Goal: Transaction & Acquisition: Book appointment/travel/reservation

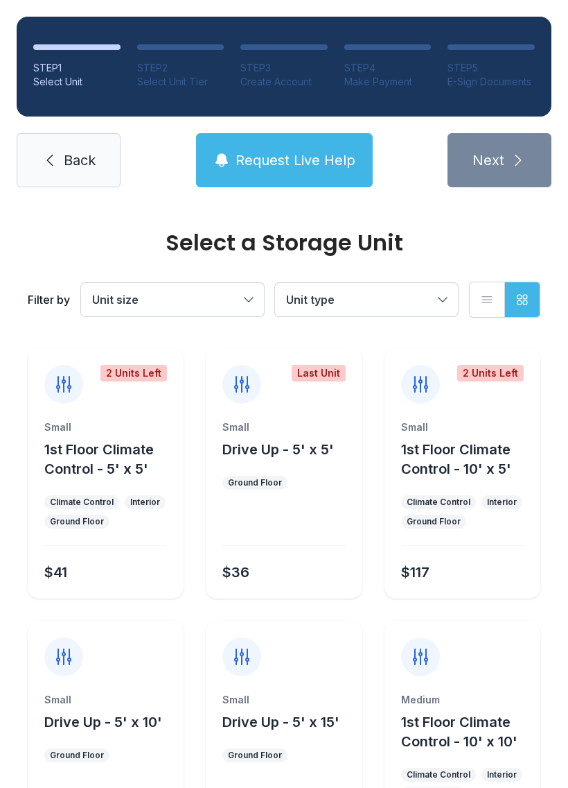
click at [236, 289] on button "Unit size" at bounding box center [172, 299] width 183 height 33
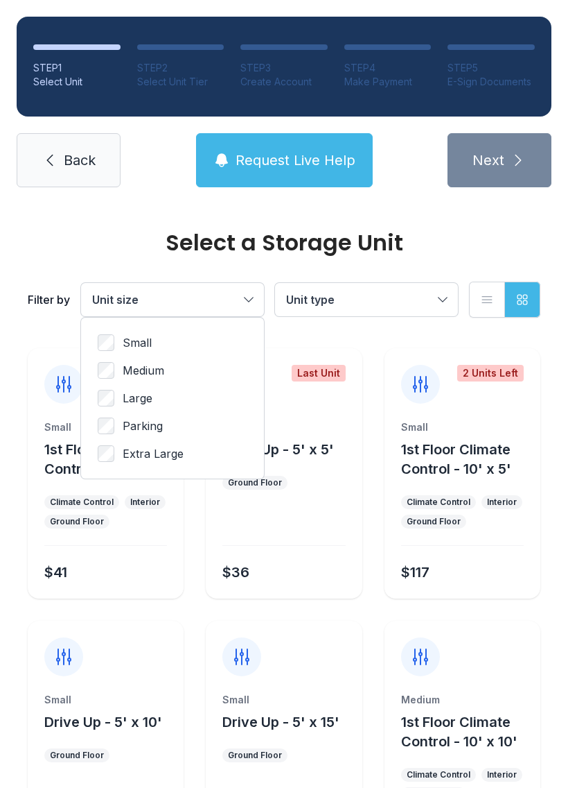
click at [378, 288] on button "Unit type" at bounding box center [366, 299] width 183 height 33
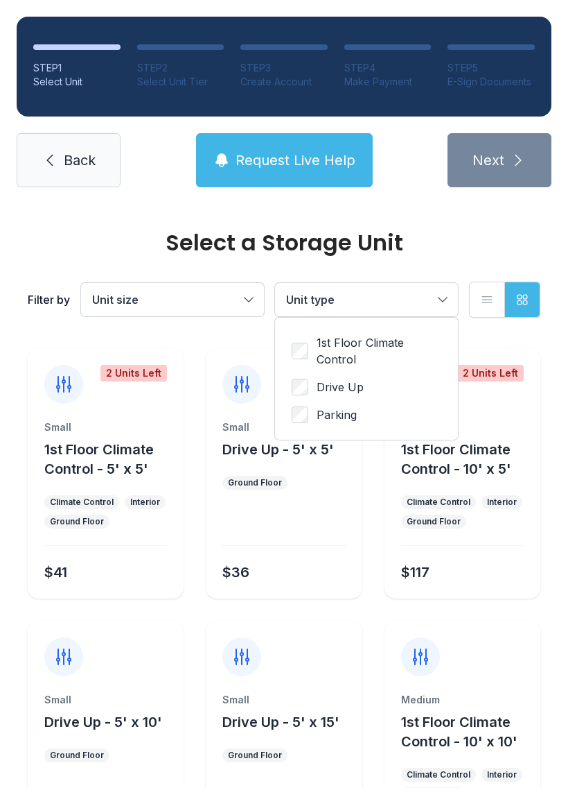
click at [200, 293] on span "Unit size" at bounding box center [165, 299] width 147 height 17
click at [93, 159] on span "Back" at bounding box center [80, 159] width 32 height 19
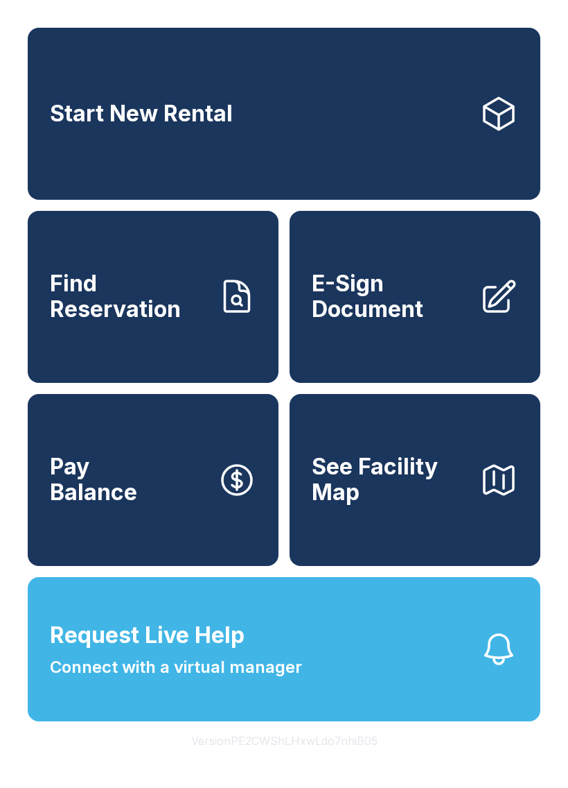
click at [327, 124] on link "Start New Rental" at bounding box center [284, 114] width 513 height 172
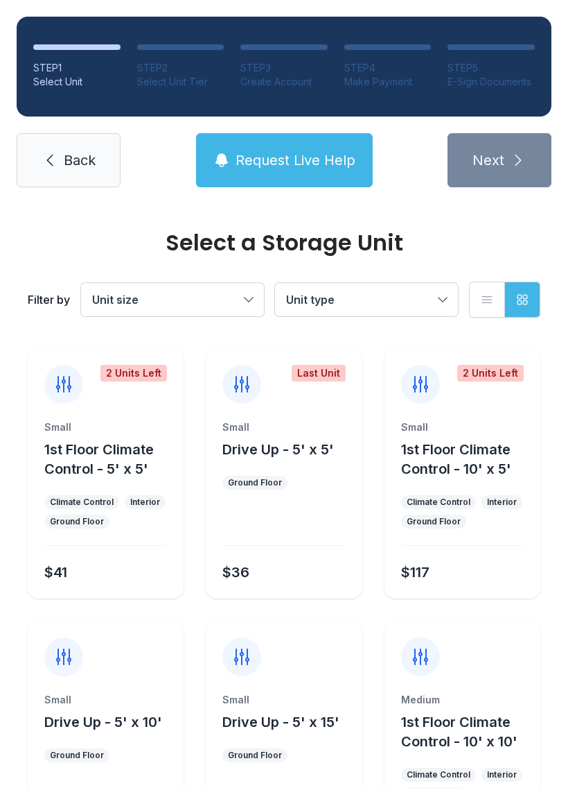
click at [482, 293] on icon "button" at bounding box center [487, 300] width 14 height 14
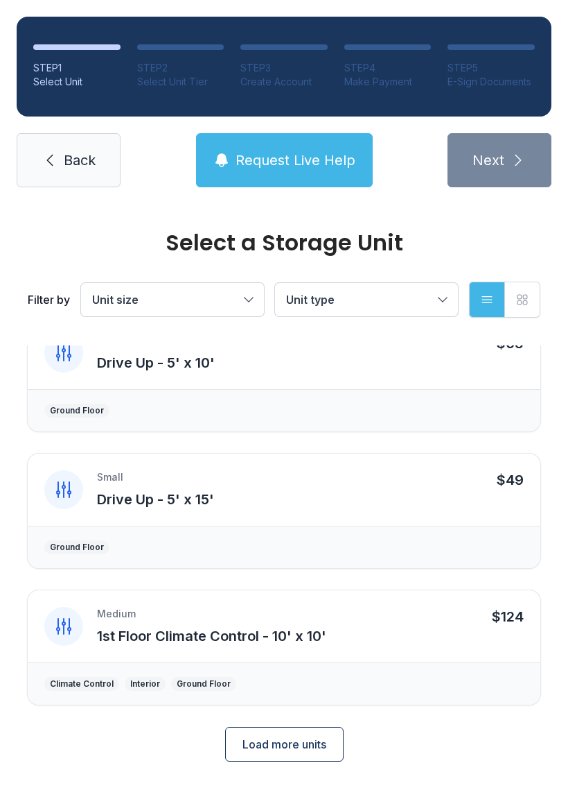
scroll to position [448, 0]
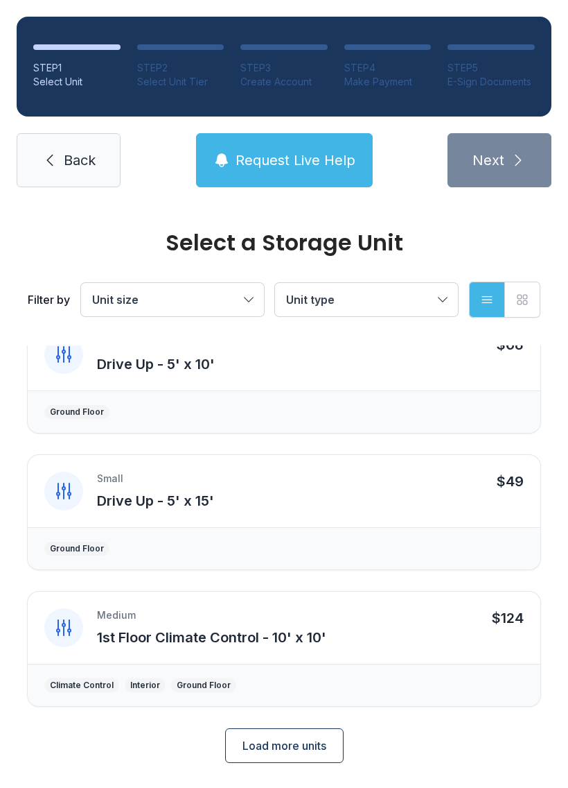
click at [406, 302] on span "Unit type" at bounding box center [359, 299] width 147 height 17
click at [523, 299] on icon "button" at bounding box center [523, 300] width 14 height 14
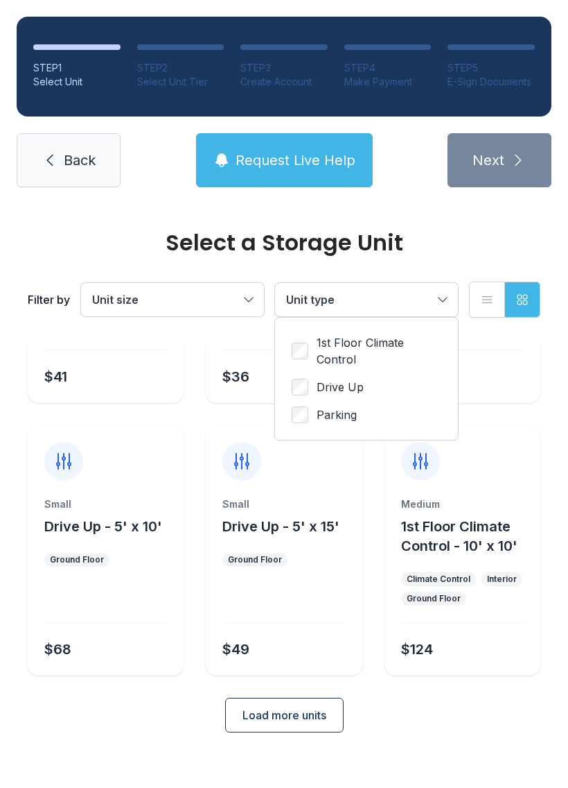
scroll to position [165, 0]
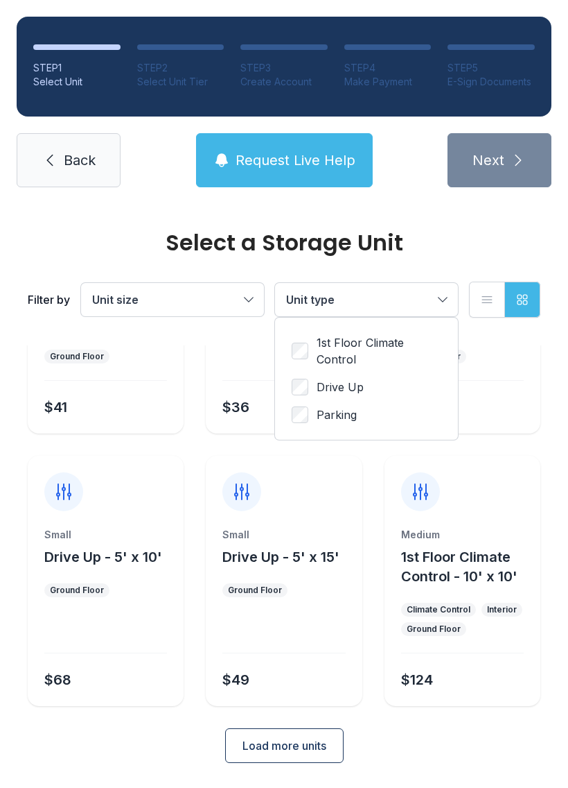
click at [480, 297] on button "List view" at bounding box center [487, 299] width 36 height 36
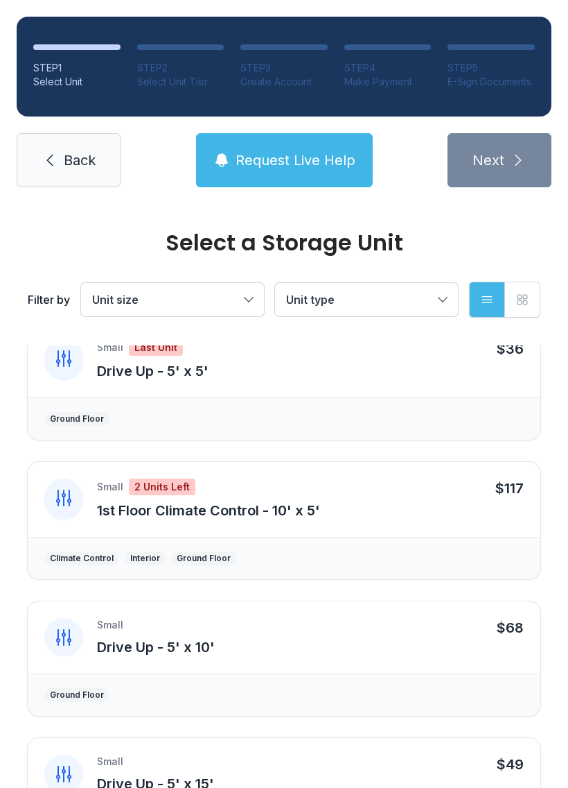
click at [75, 155] on span "Back" at bounding box center [80, 159] width 32 height 19
